Goal: Transaction & Acquisition: Download file/media

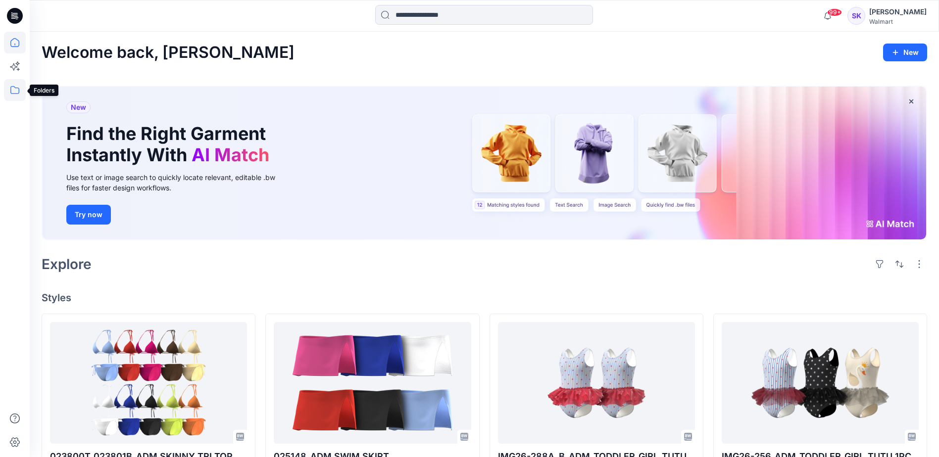
click at [13, 92] on icon at bounding box center [15, 90] width 22 height 22
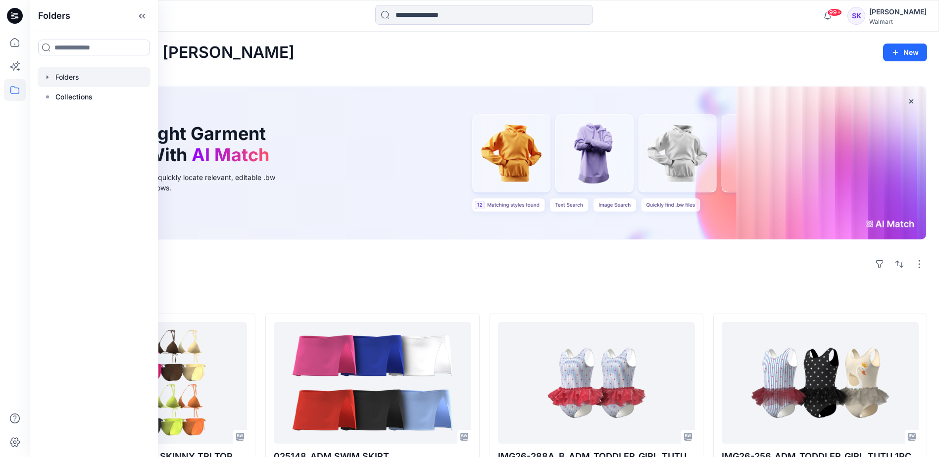
click at [61, 73] on div at bounding box center [94, 77] width 113 height 20
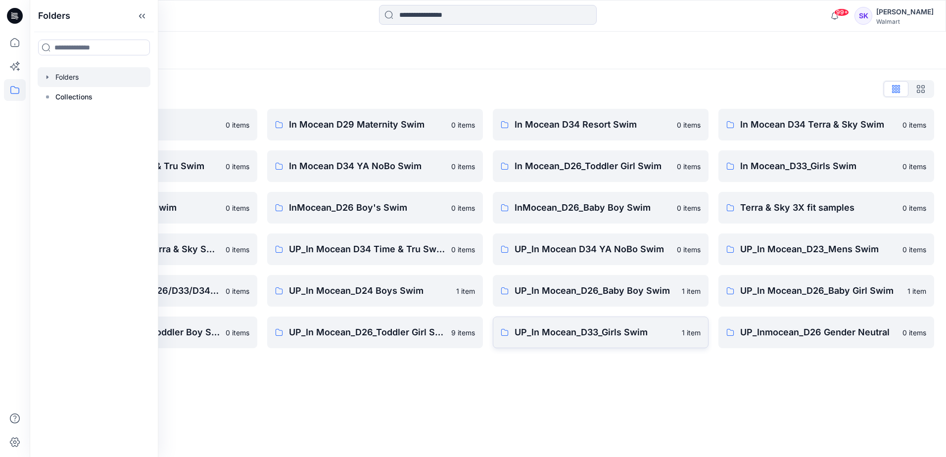
click at [568, 331] on p "UP_In Mocean_D33_Girls Swim" at bounding box center [595, 333] width 161 height 14
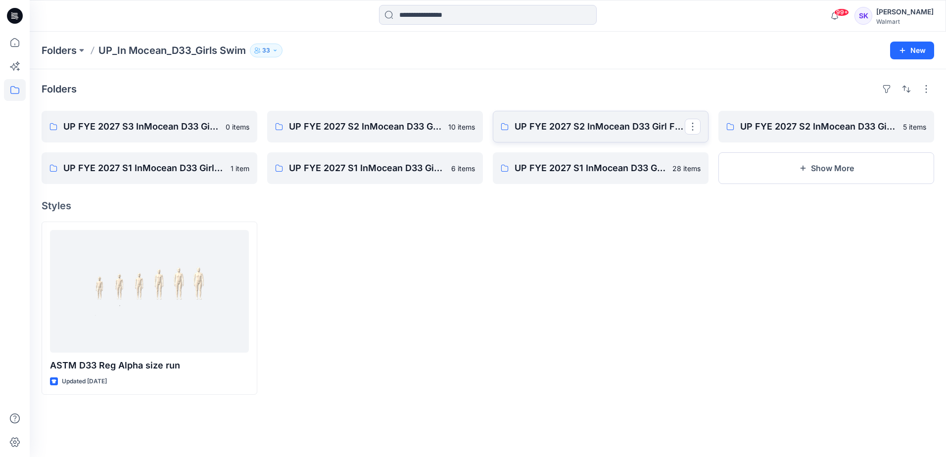
click at [604, 134] on link "UP FYE 2027 S2 InMocean D33 Girl Fashion Swim" at bounding box center [601, 127] width 216 height 32
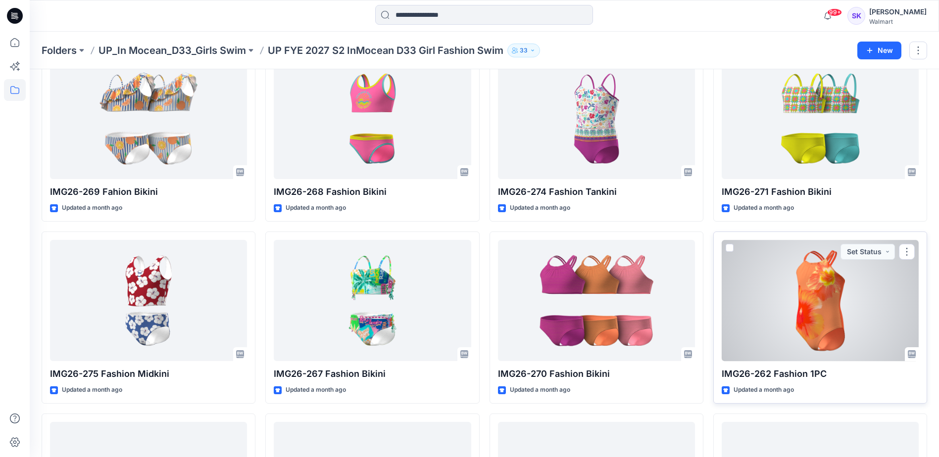
scroll to position [269, 0]
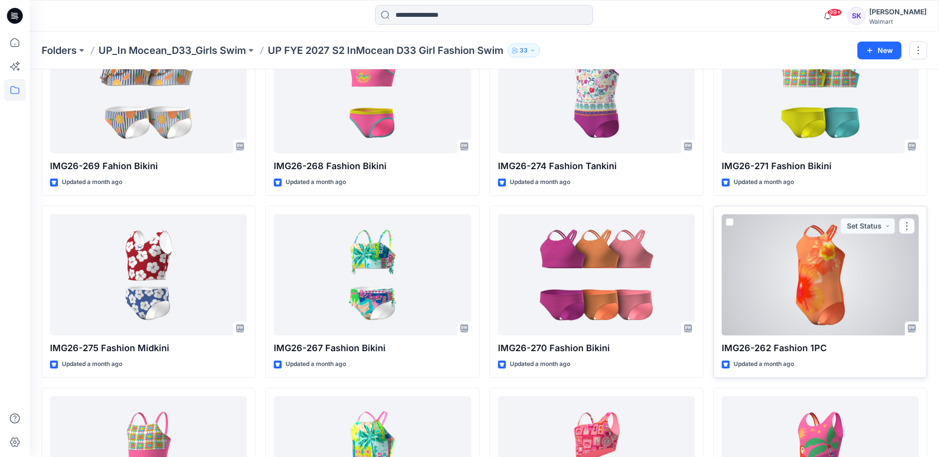
click at [805, 265] on div at bounding box center [820, 274] width 197 height 121
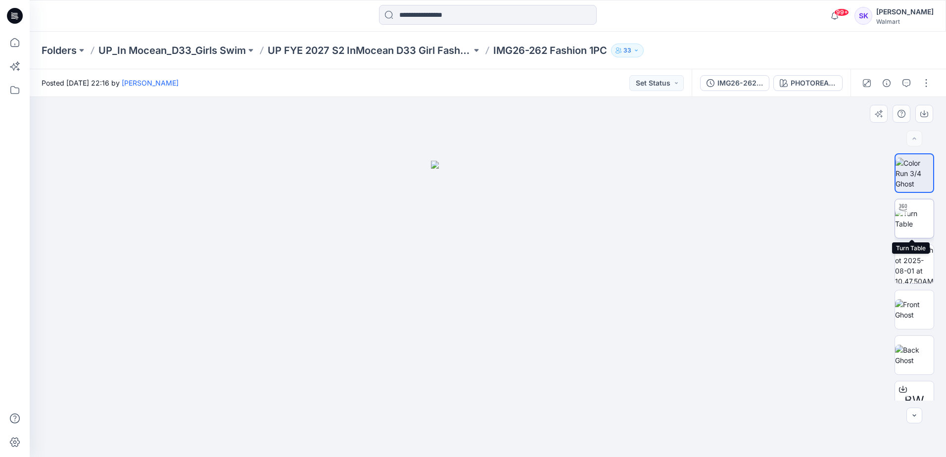
click at [916, 217] on img at bounding box center [914, 218] width 39 height 21
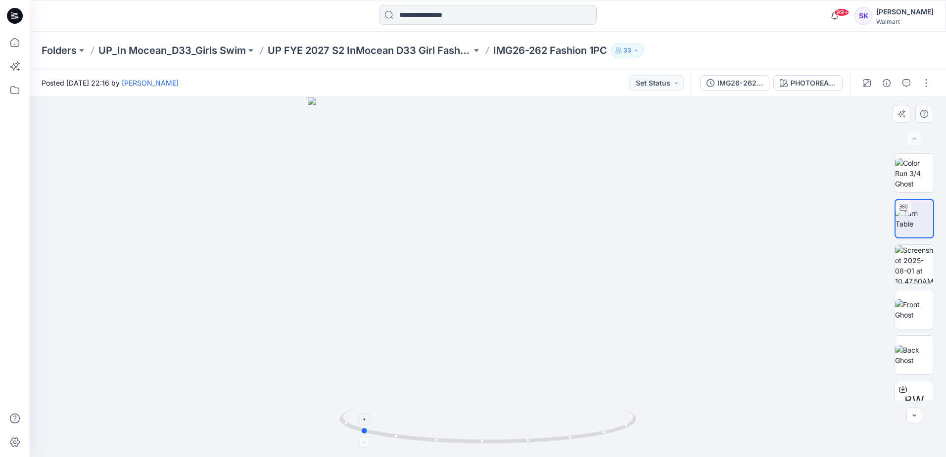
drag, startPoint x: 626, startPoint y: 431, endPoint x: 498, endPoint y: 444, distance: 128.3
click at [498, 444] on icon at bounding box center [489, 427] width 299 height 37
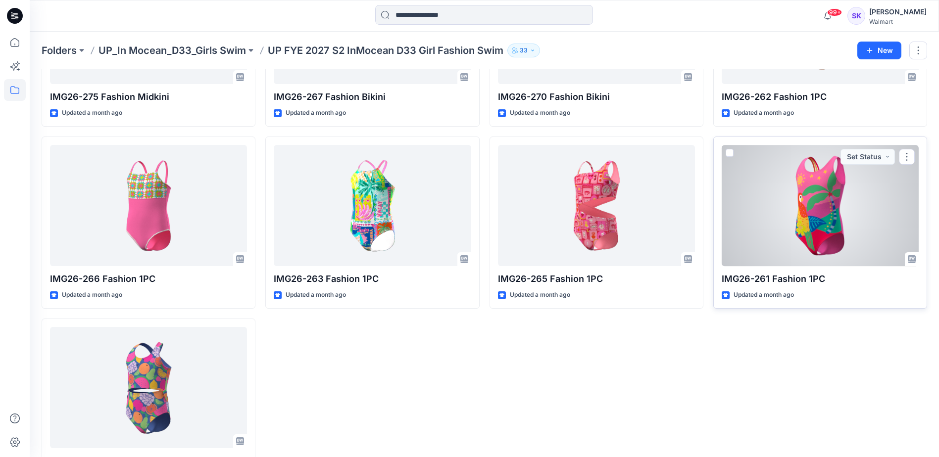
scroll to position [566, 0]
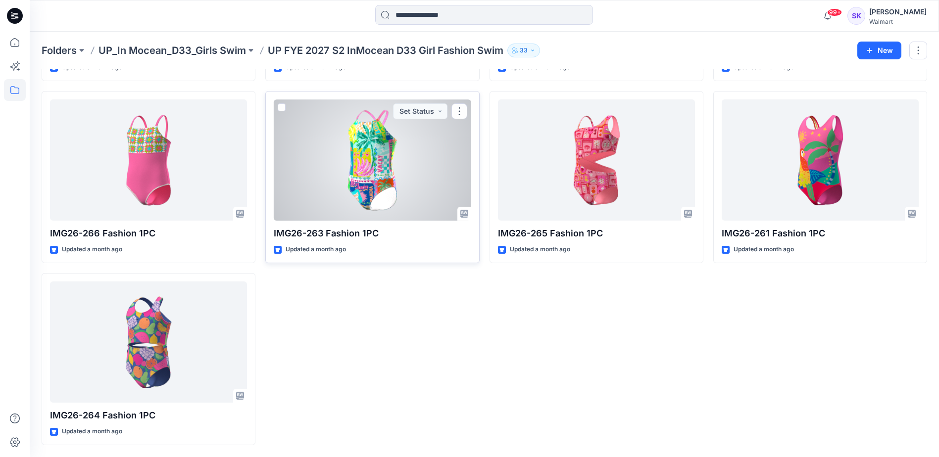
click at [366, 183] on div at bounding box center [372, 159] width 197 height 121
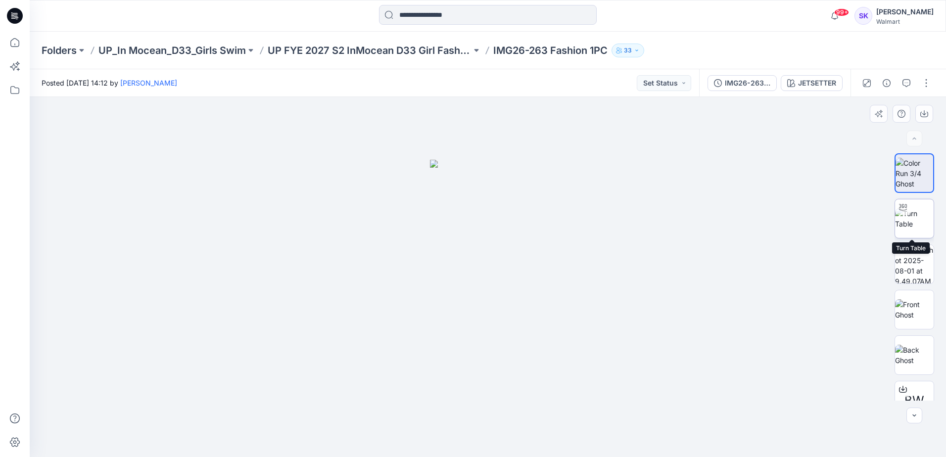
click at [907, 213] on div at bounding box center [903, 207] width 16 height 16
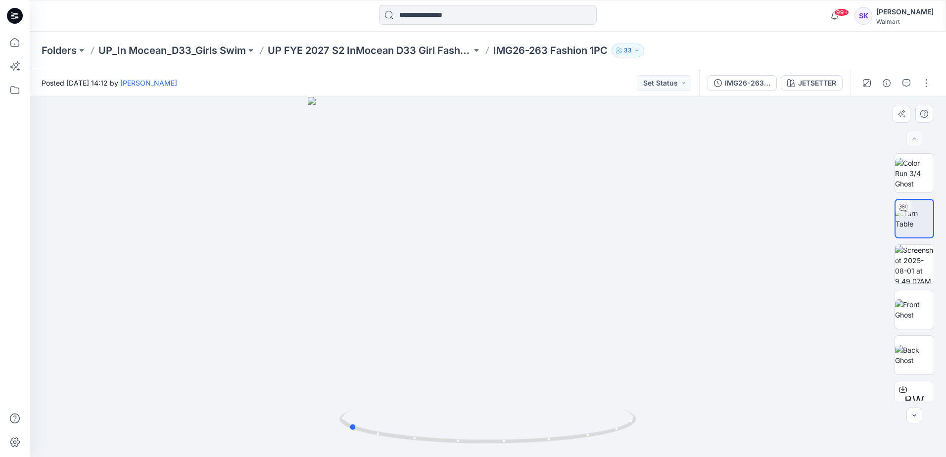
drag, startPoint x: 608, startPoint y: 434, endPoint x: 468, endPoint y: 448, distance: 140.4
click at [468, 448] on div at bounding box center [488, 277] width 917 height 360
click at [912, 390] on div "BW" at bounding box center [915, 401] width 40 height 40
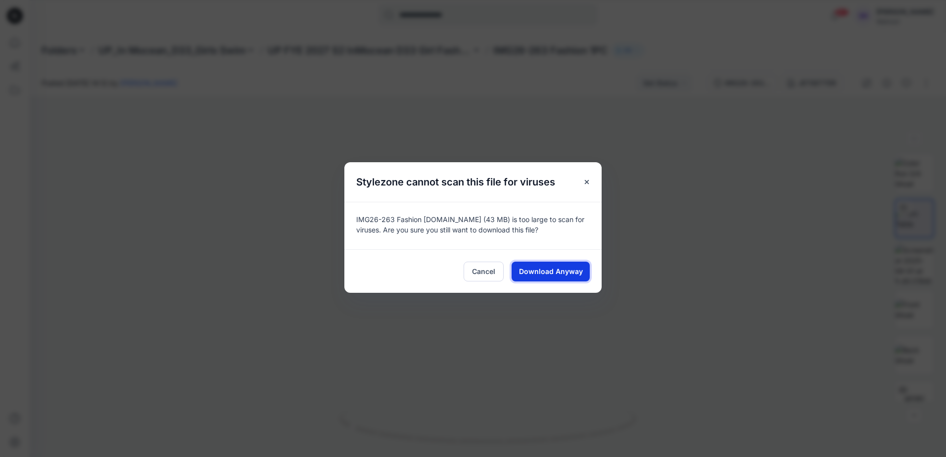
click at [573, 267] on span "Download Anyway" at bounding box center [551, 271] width 64 height 10
